Goal: Task Accomplishment & Management: Manage account settings

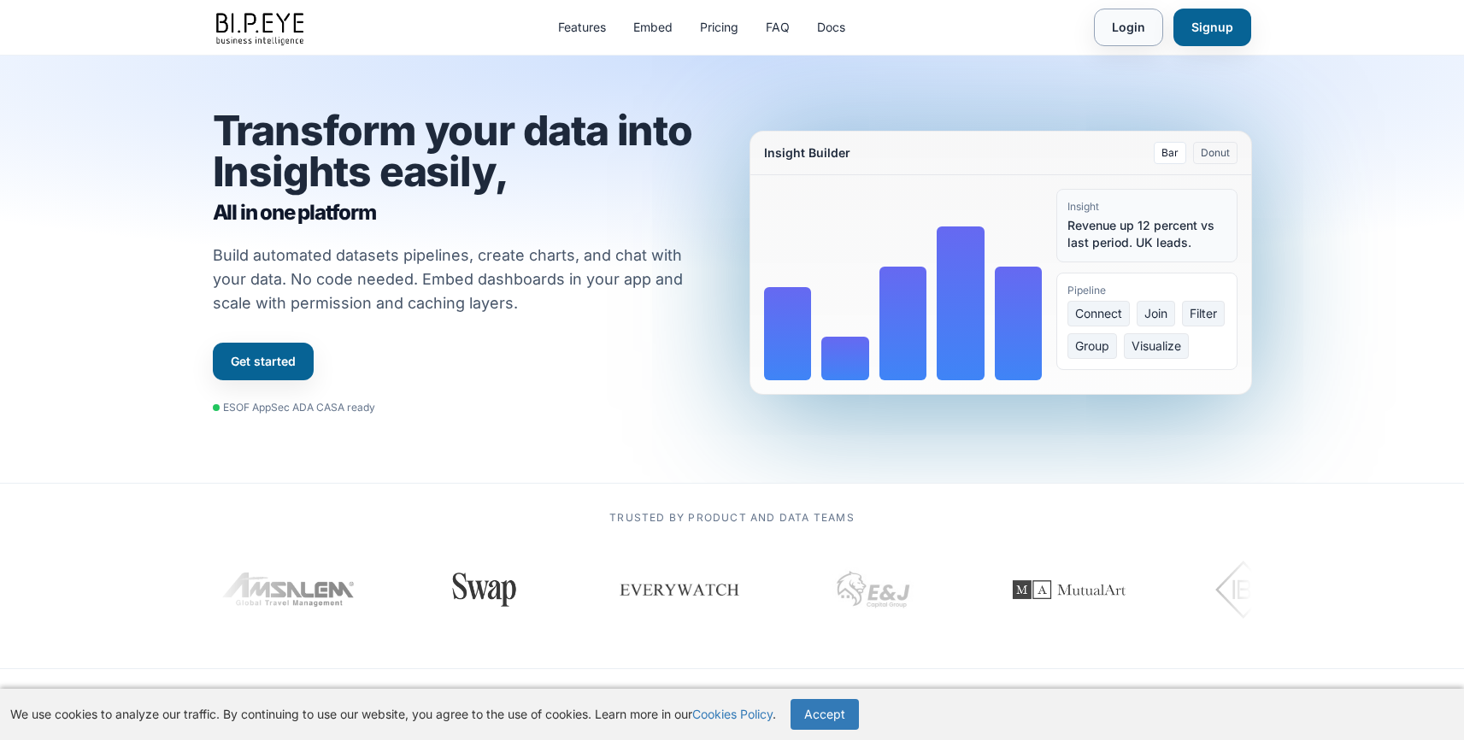
click at [1127, 21] on link "Login" at bounding box center [1128, 28] width 69 height 38
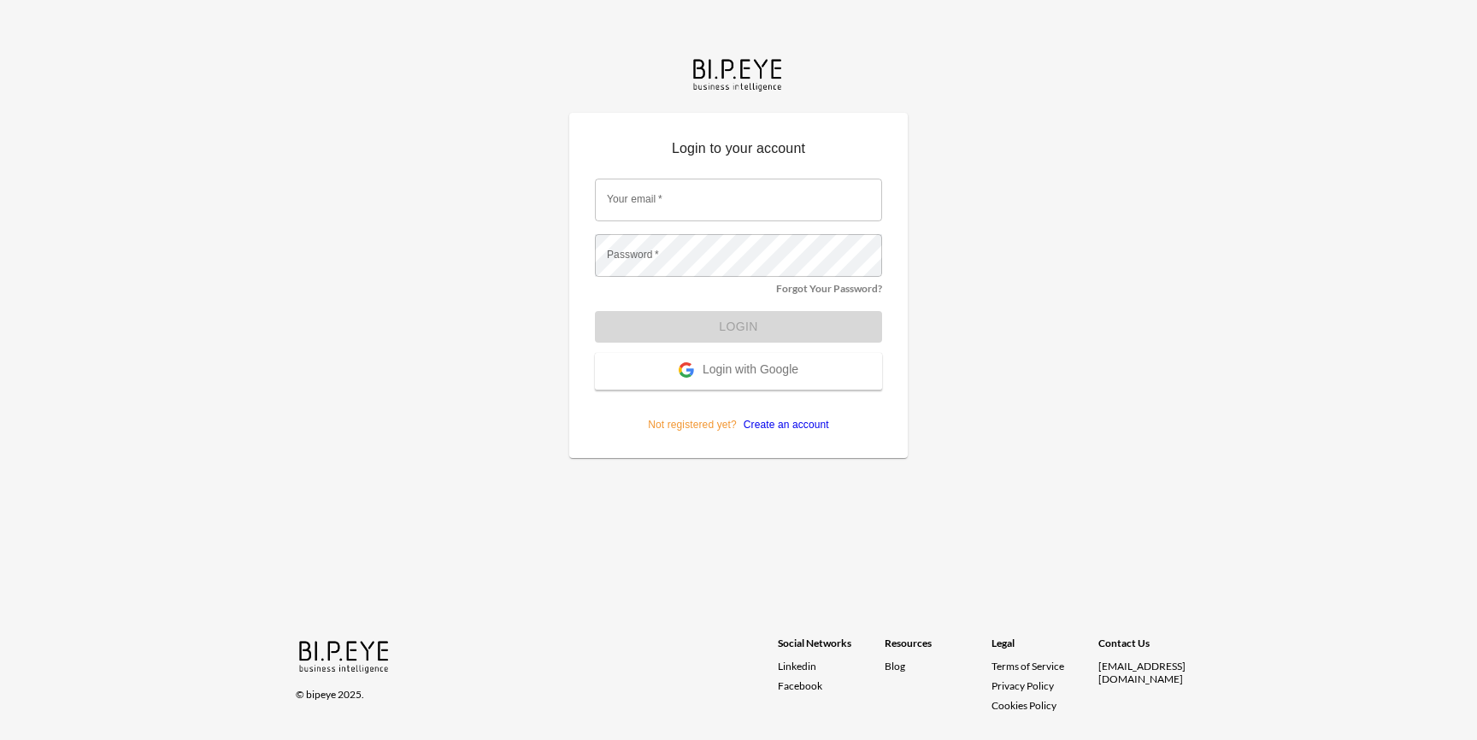
click at [697, 203] on input "Your email   *" at bounding box center [738, 200] width 287 height 43
click at [753, 375] on span "Login with Google" at bounding box center [751, 370] width 96 height 17
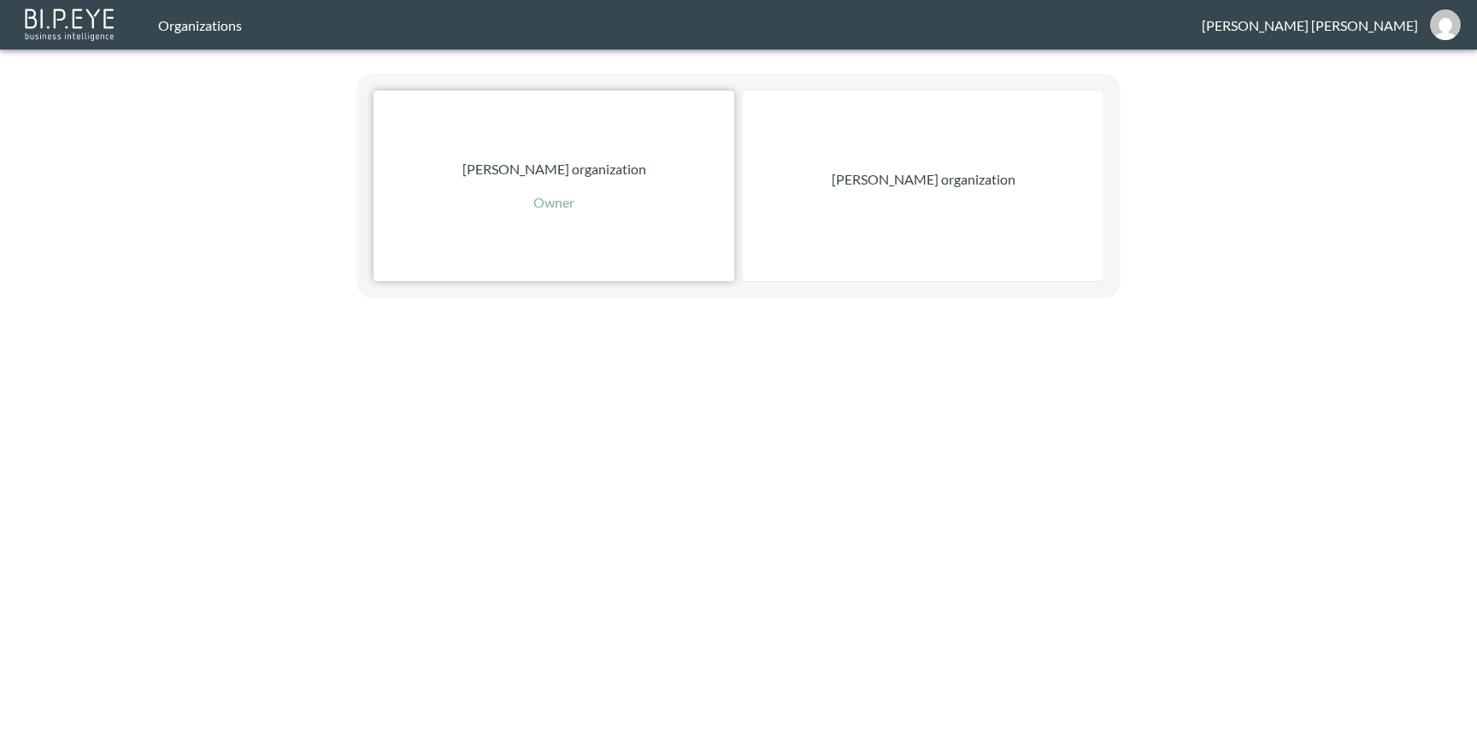
click at [569, 207] on p "Owner" at bounding box center [553, 202] width 41 height 21
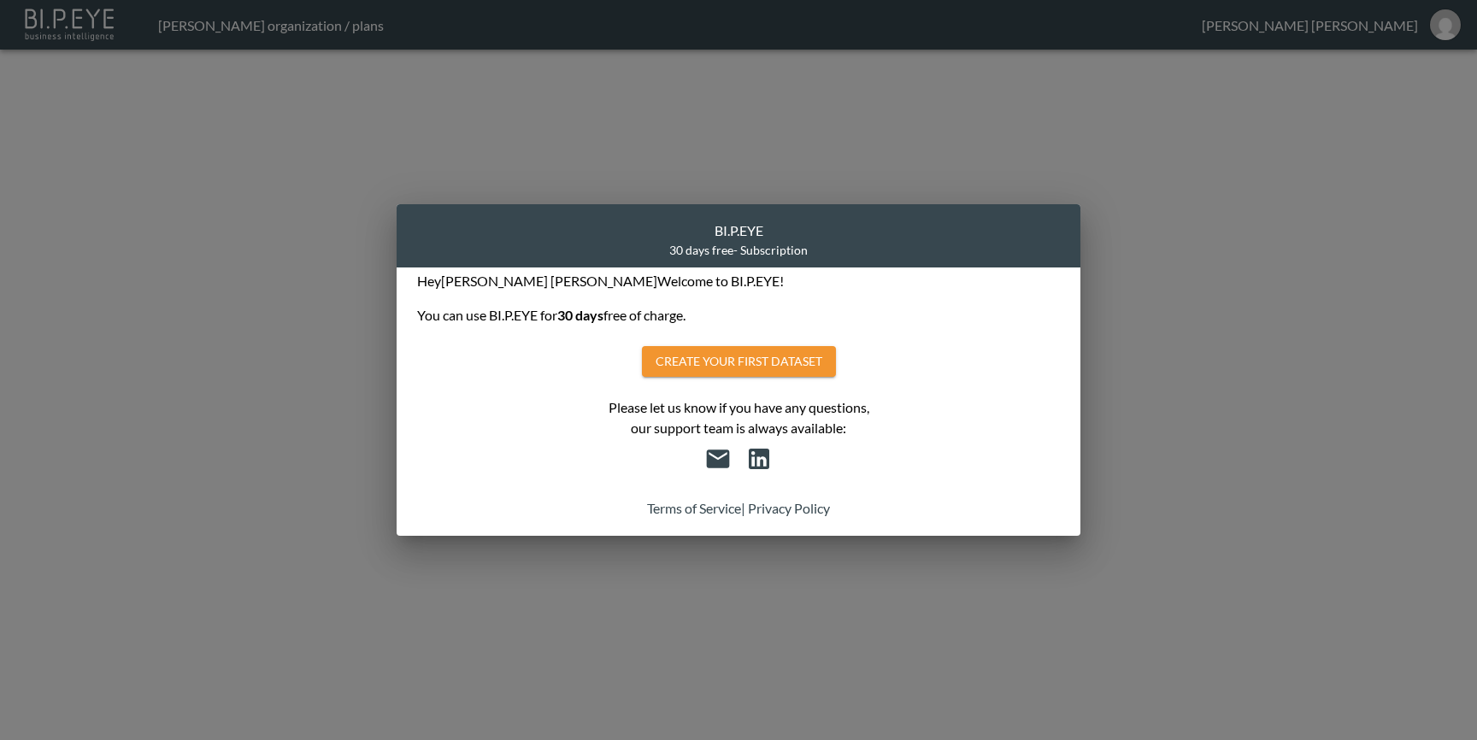
drag, startPoint x: 295, startPoint y: 459, endPoint x: 304, endPoint y: 452, distance: 11.6
click at [295, 459] on div "BI.P.EYE 30 days free - Subscription Hey [PERSON_NAME] Welcome to BI.P.EYE! You…" at bounding box center [738, 370] width 1477 height 740
click at [1105, 450] on div "BI.P.EYE 30 days free - Subscription Hey [PERSON_NAME] Welcome to BI.P.EYE! You…" at bounding box center [738, 370] width 1477 height 740
click at [1222, 195] on div "BI.P.EYE 30 days free - Subscription Hey [PERSON_NAME] Welcome to BI.P.EYE! You…" at bounding box center [738, 370] width 1477 height 740
drag, startPoint x: 426, startPoint y: 175, endPoint x: 382, endPoint y: 181, distance: 44.0
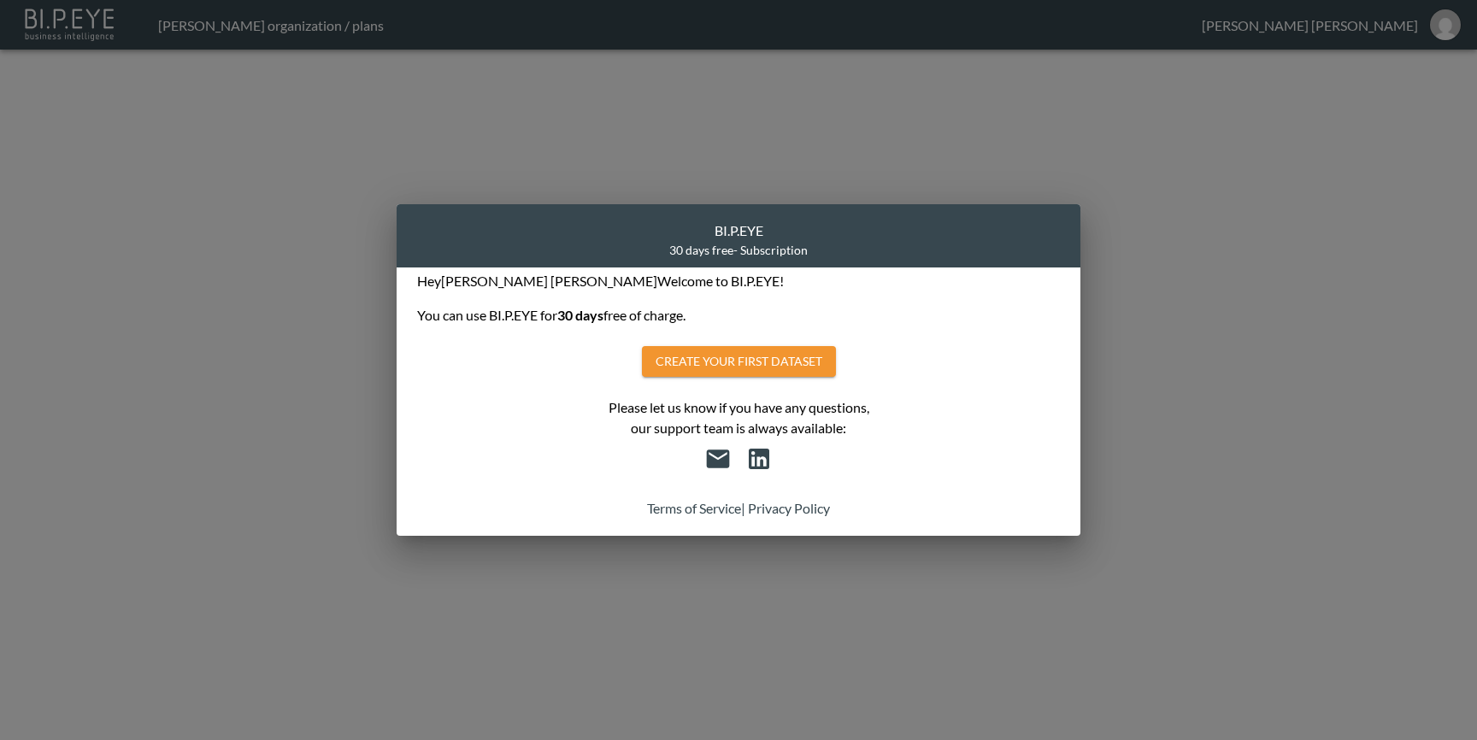
click at [426, 175] on div "BI.P.EYE 30 days free - Subscription Hey [PERSON_NAME] Welcome to BI.P.EYE! You…" at bounding box center [738, 370] width 1477 height 740
click at [474, 274] on div "Hey Adam Powell Welcome to BI.P.EYE!" at bounding box center [738, 281] width 643 height 21
drag, startPoint x: 503, startPoint y: 318, endPoint x: 514, endPoint y: 313, distance: 12.2
click at [509, 315] on div "You can use BI.P.EYE for 30 days free of charge." at bounding box center [738, 308] width 643 height 34
click at [1390, 14] on div "BI.P.EYE 30 days free - Subscription Hey Adam Powell Welcome to BI.P.EYE! You c…" at bounding box center [738, 370] width 1477 height 740
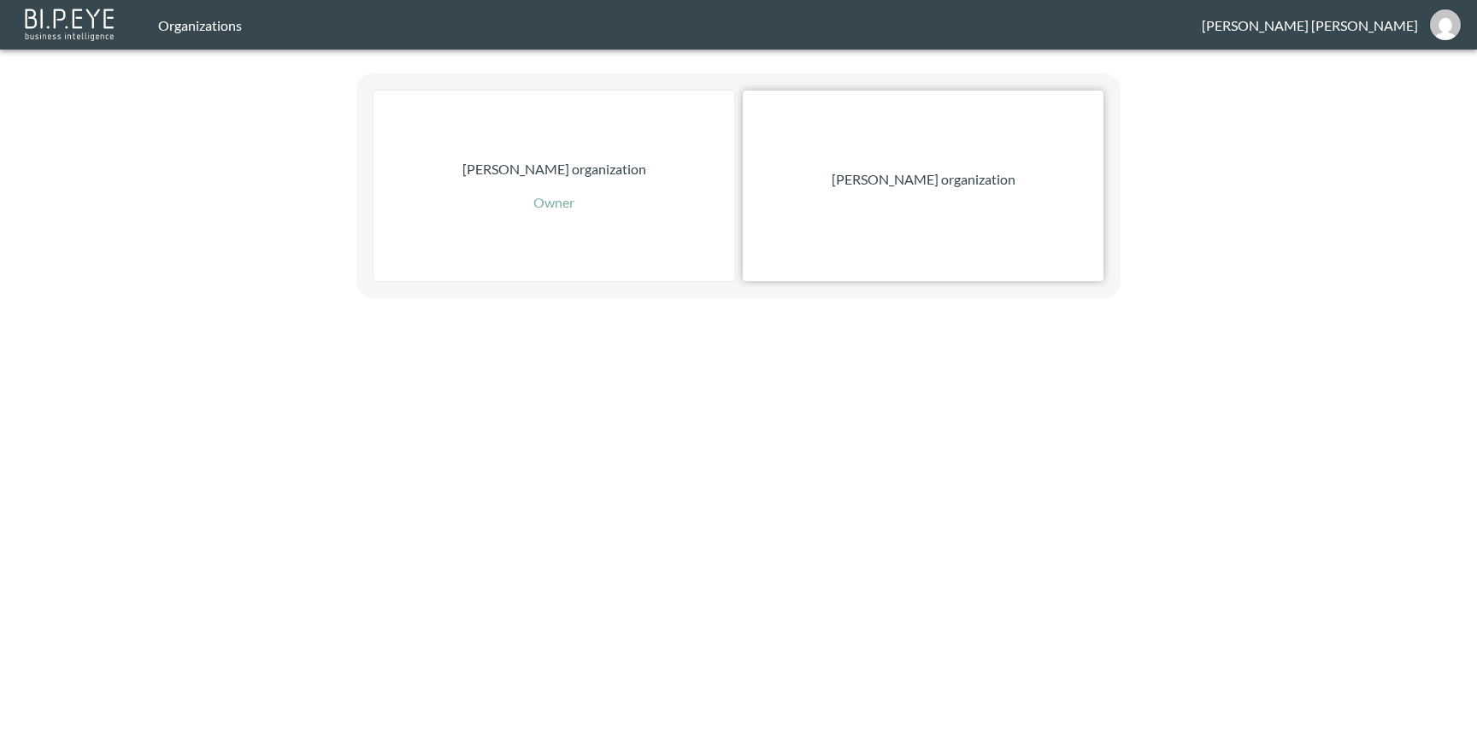
click at [924, 148] on div "Zach Bailet organization" at bounding box center [923, 186] width 361 height 191
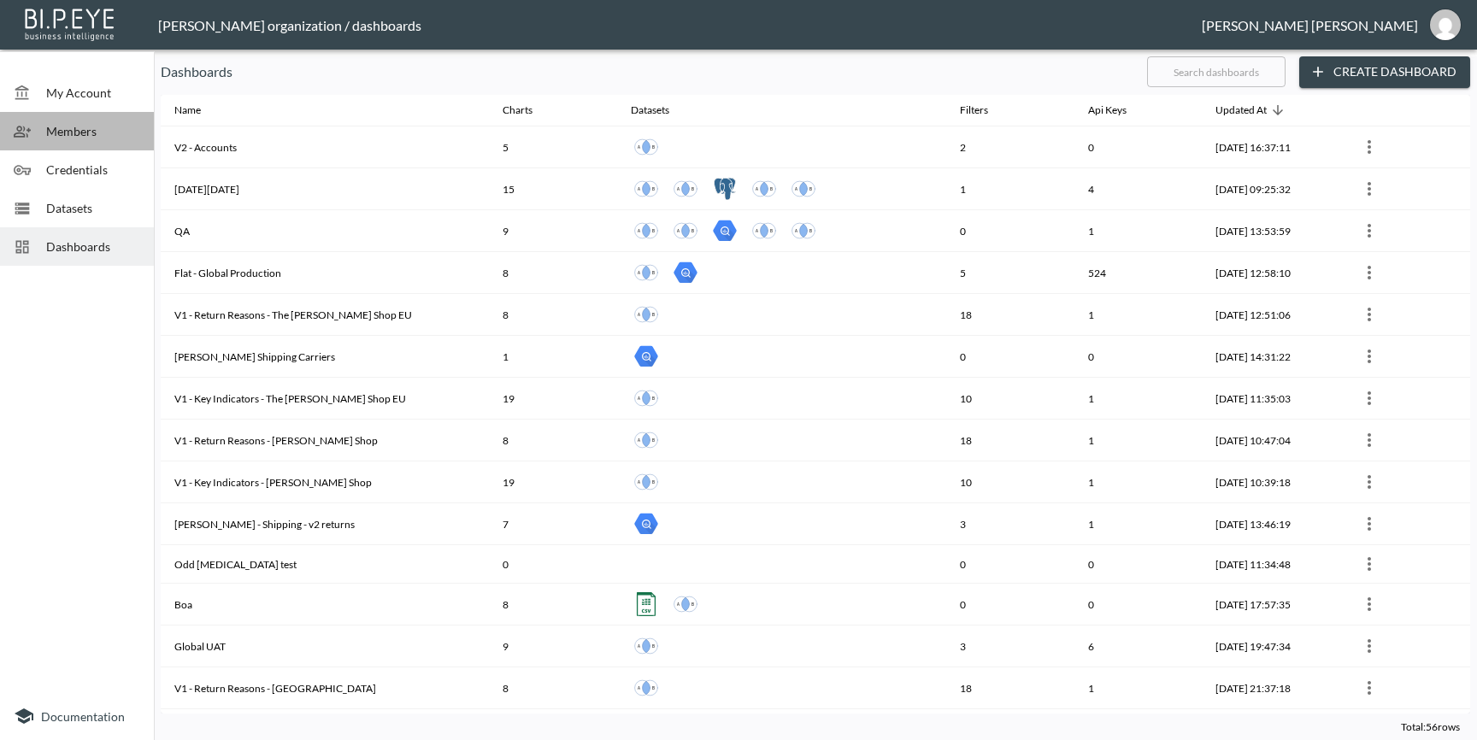
click at [89, 128] on span "Members" at bounding box center [93, 131] width 94 height 18
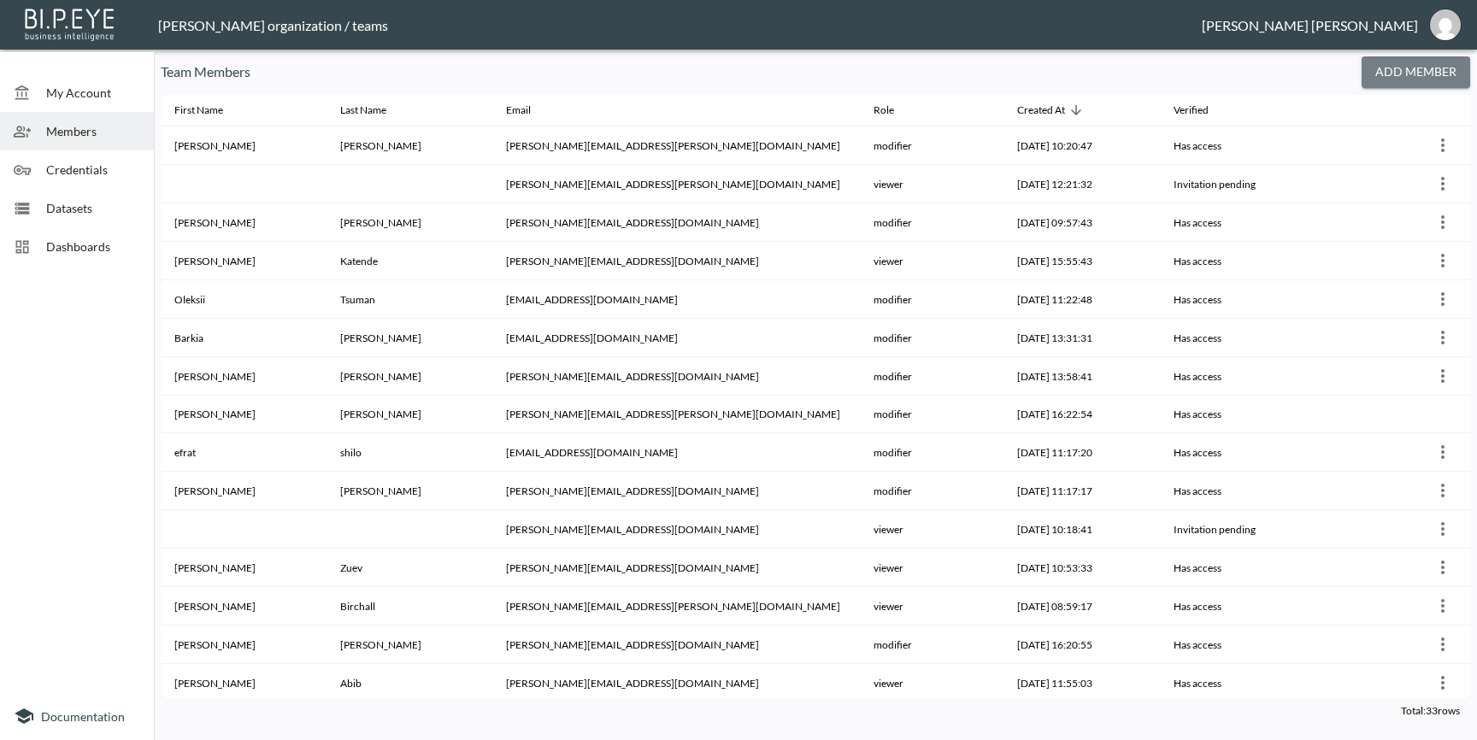
click at [1414, 70] on button "Add Member" at bounding box center [1416, 72] width 109 height 32
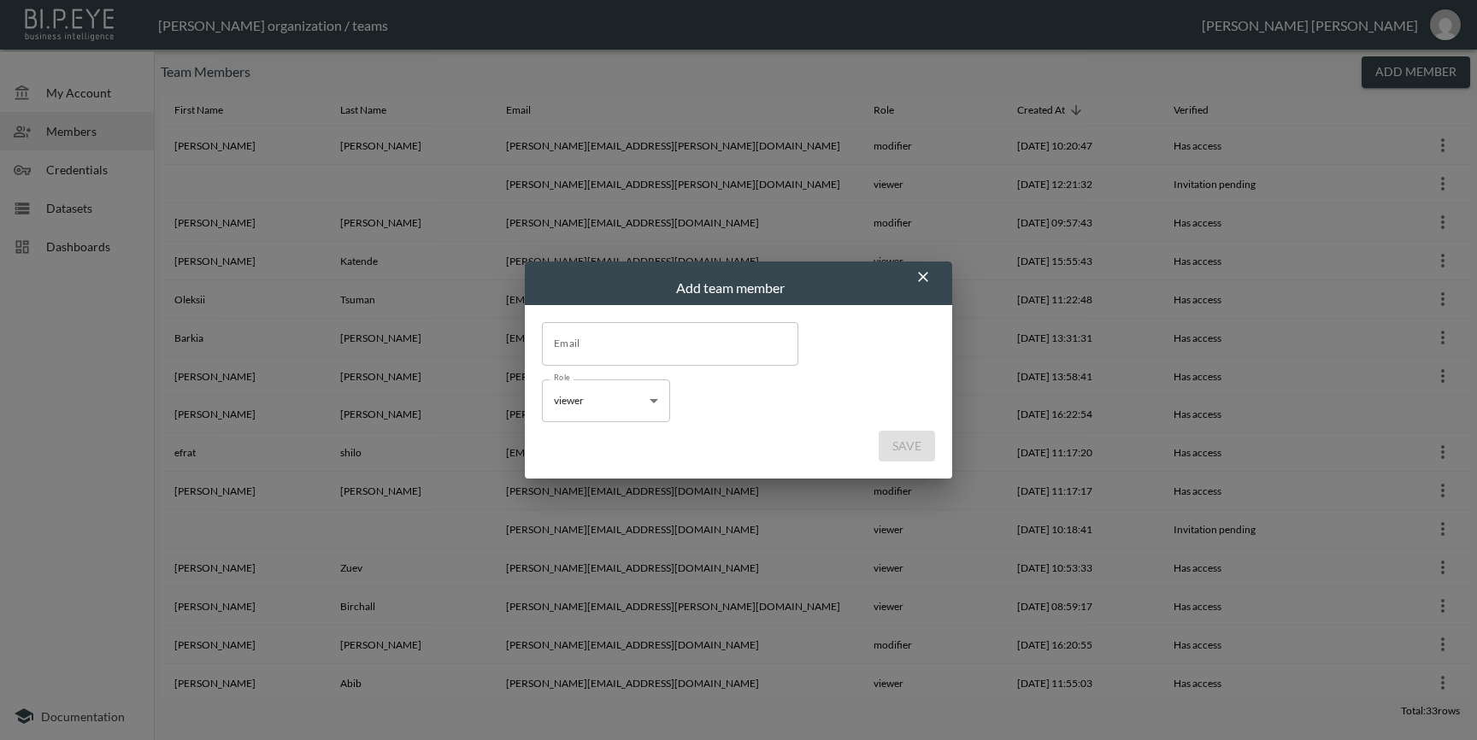
click at [591, 347] on input "Email" at bounding box center [670, 343] width 256 height 43
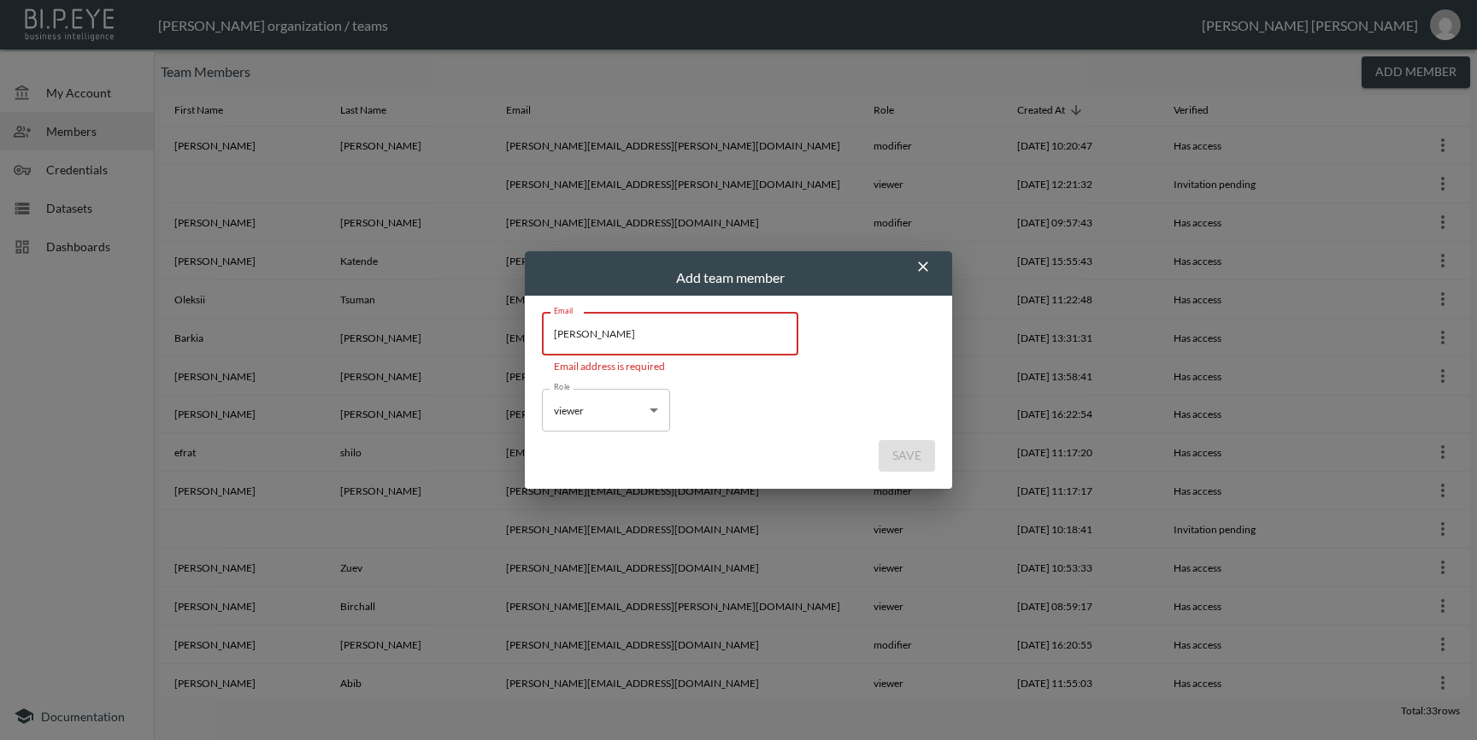
paste input ".leander-ext@swap-commerce.com"
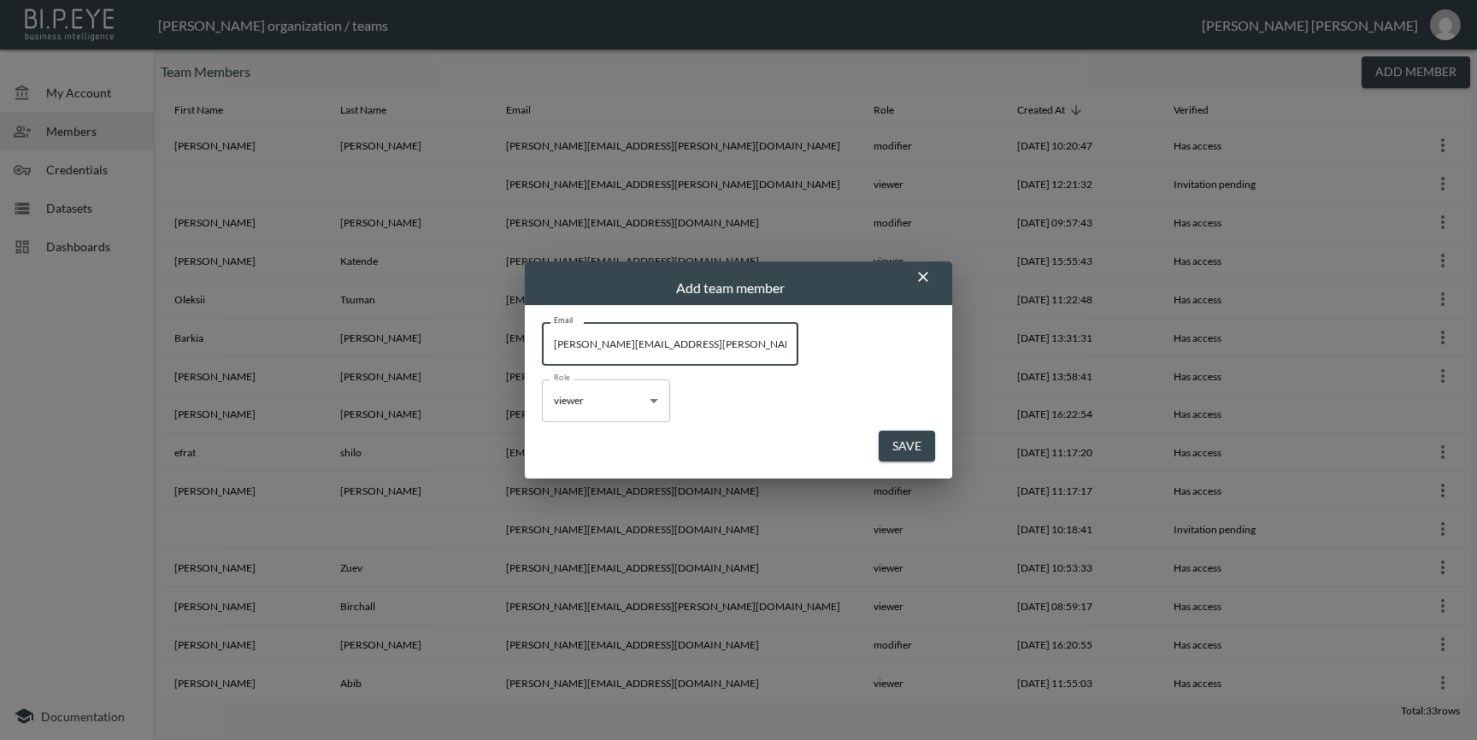
type input "edward.leander-ext@swap-commerce.com"
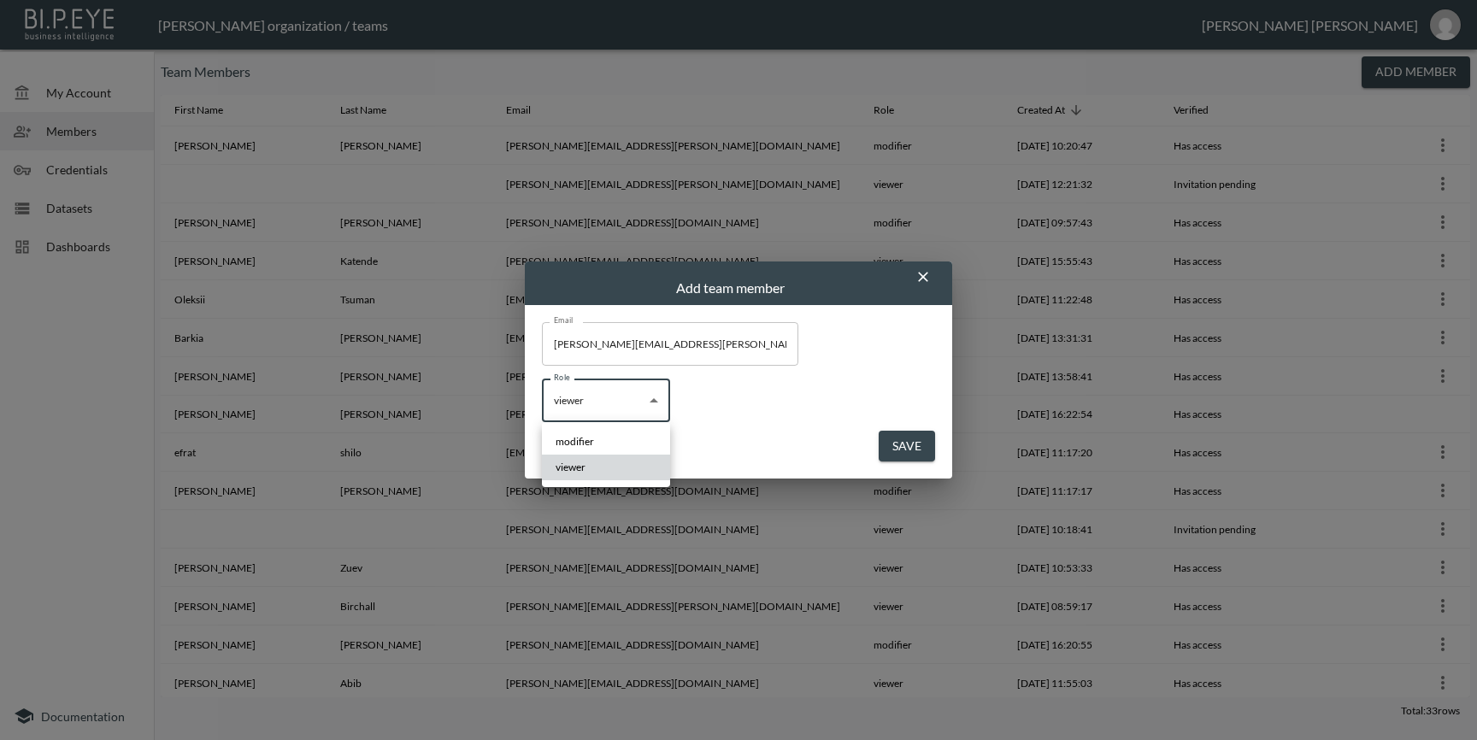
click at [655, 400] on body "BI.P.EYE, Interactive Analytics Dashboards - app Zach Bailet organization / tea…" at bounding box center [738, 370] width 1477 height 740
click at [777, 395] on div at bounding box center [738, 370] width 1477 height 740
click at [909, 449] on button "Save" at bounding box center [907, 447] width 56 height 32
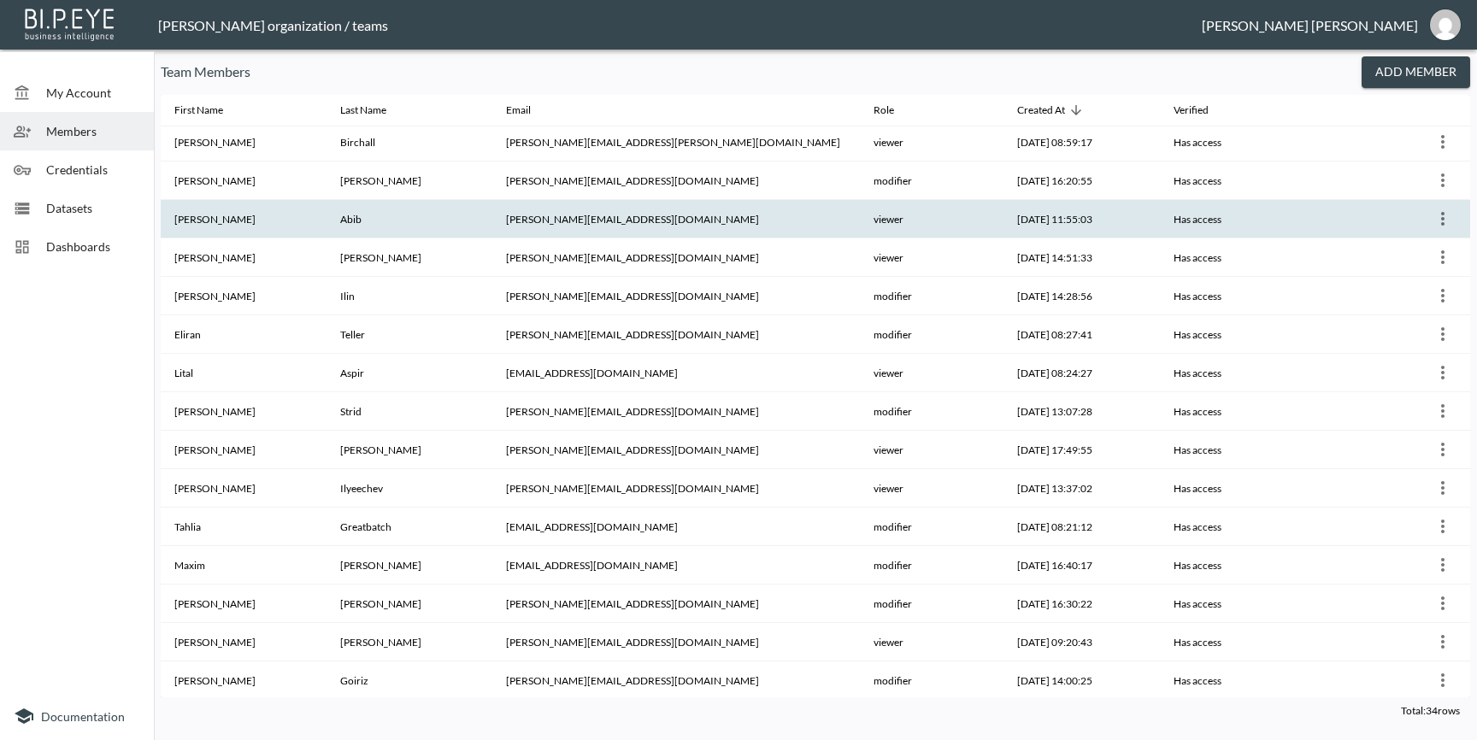
scroll to position [468, 0]
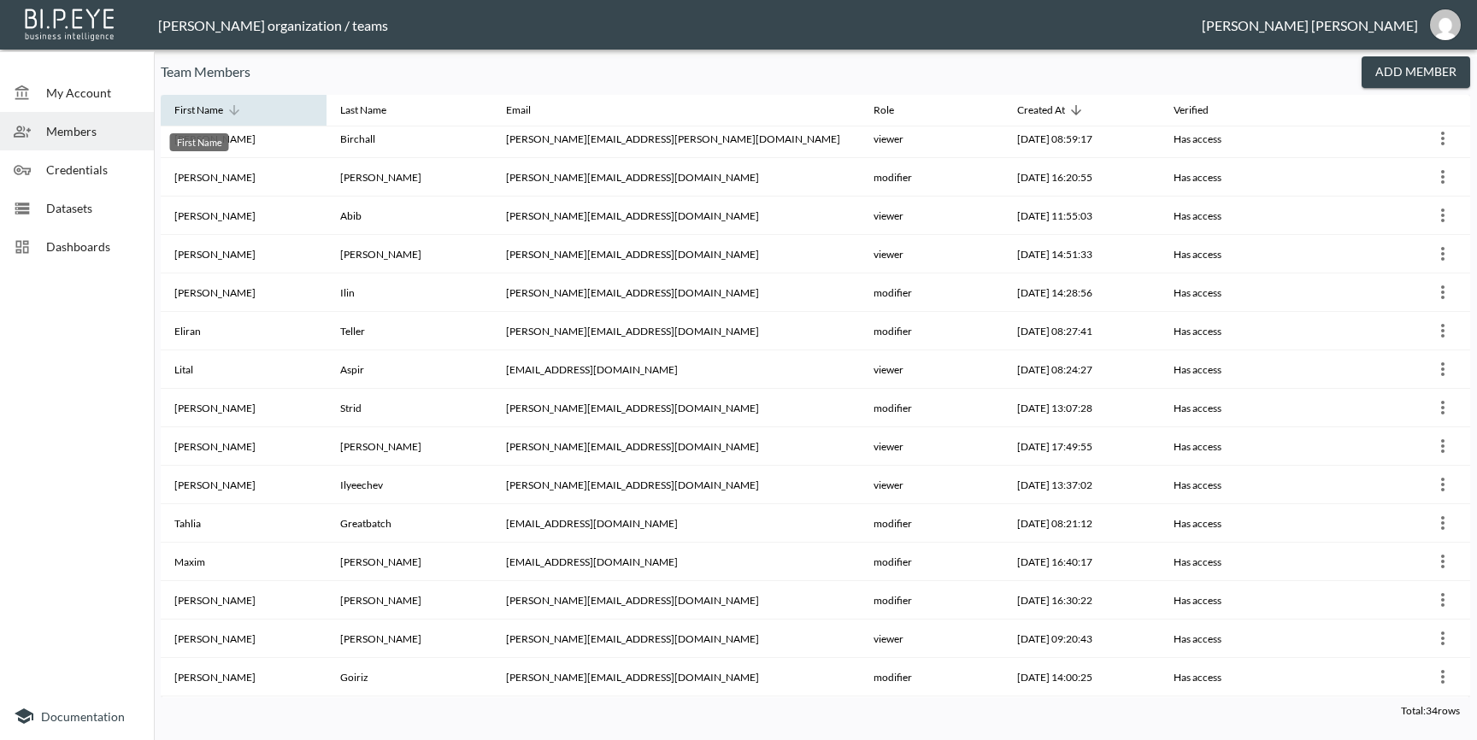
click at [209, 106] on div "First Name" at bounding box center [198, 110] width 49 height 21
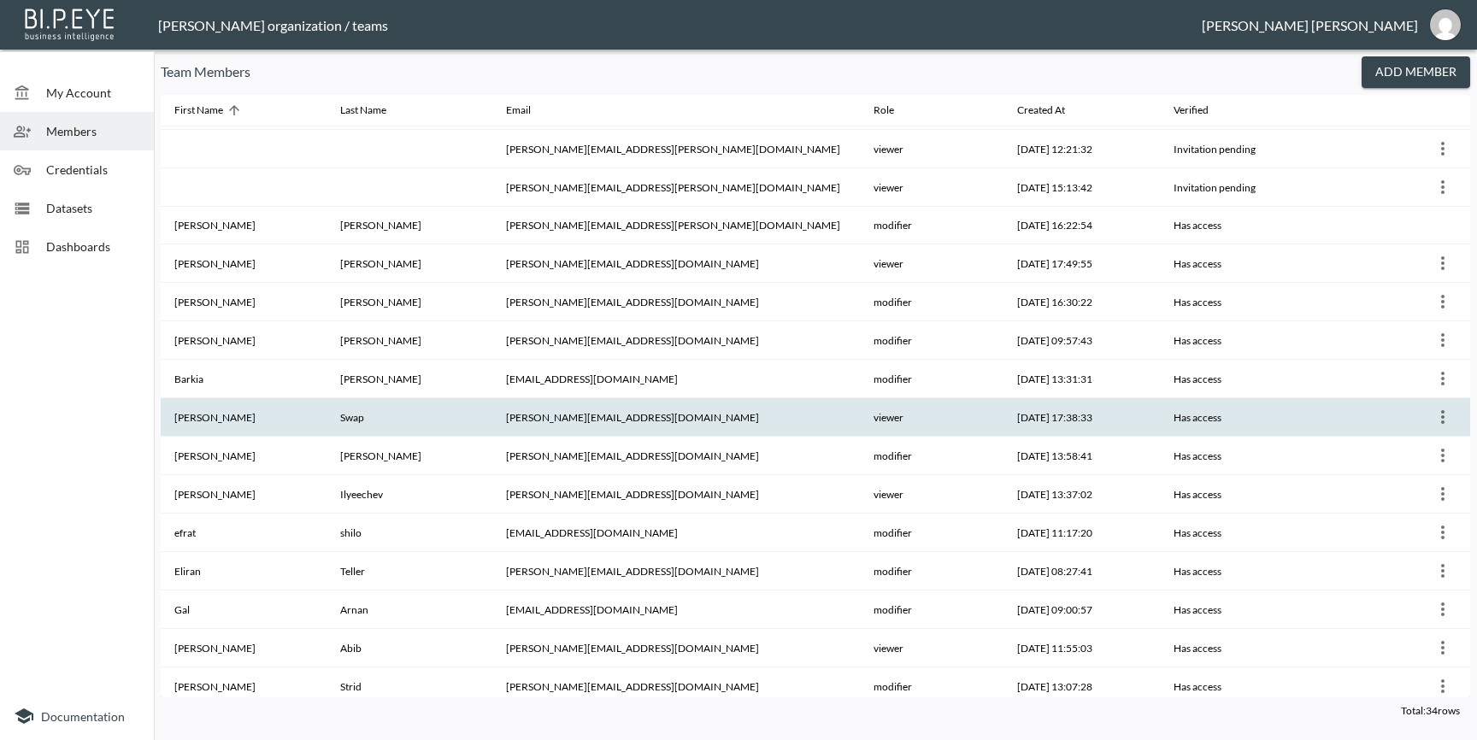
scroll to position [0, 0]
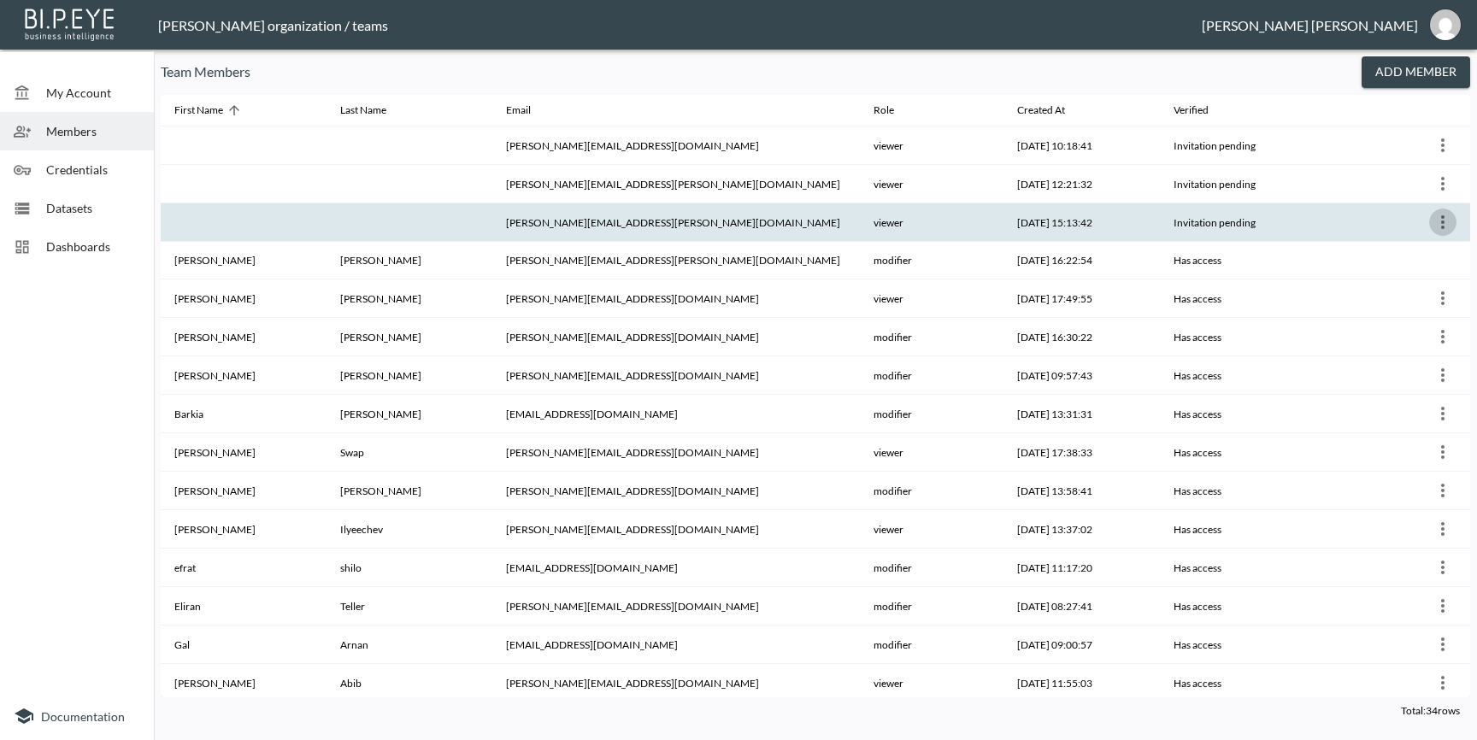
click at [1435, 219] on icon "more" at bounding box center [1443, 222] width 21 height 21
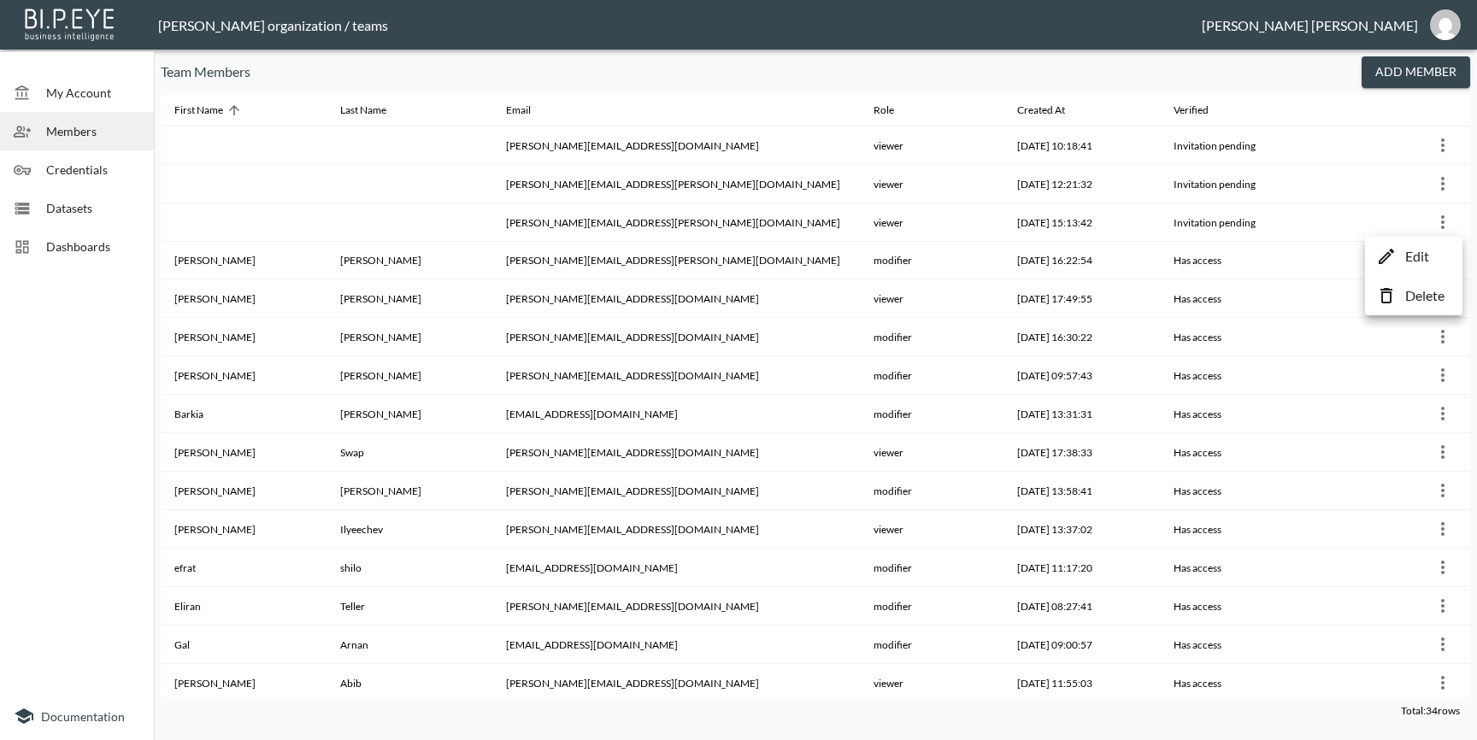
click at [1021, 223] on div at bounding box center [738, 370] width 1477 height 740
click at [87, 12] on img at bounding box center [70, 23] width 98 height 38
click at [71, 244] on span "Dashboards" at bounding box center [93, 247] width 94 height 18
